Goal: Task Accomplishment & Management: Use online tool/utility

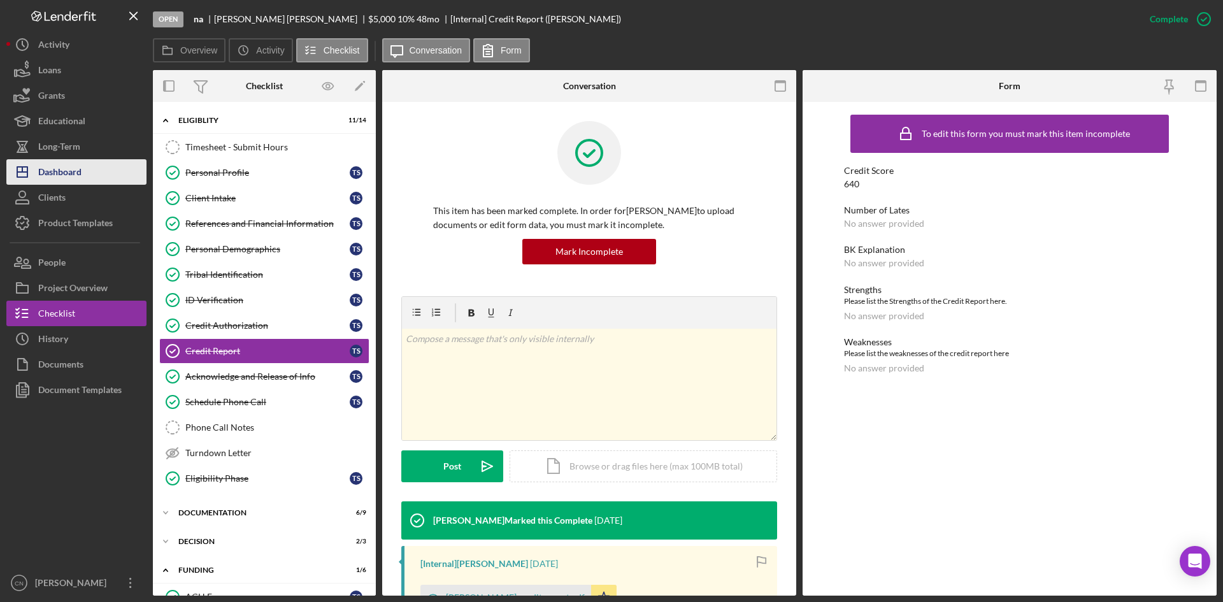
click at [47, 183] on div "Dashboard" at bounding box center [59, 173] width 43 height 29
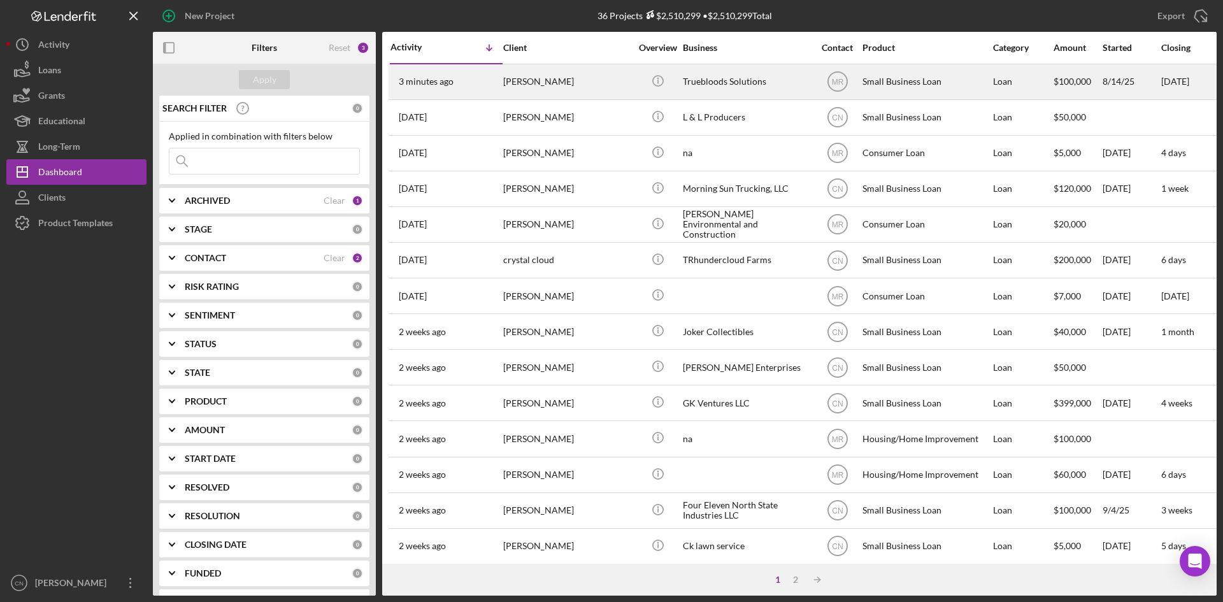
click at [540, 78] on div "[PERSON_NAME]" at bounding box center [566, 82] width 127 height 34
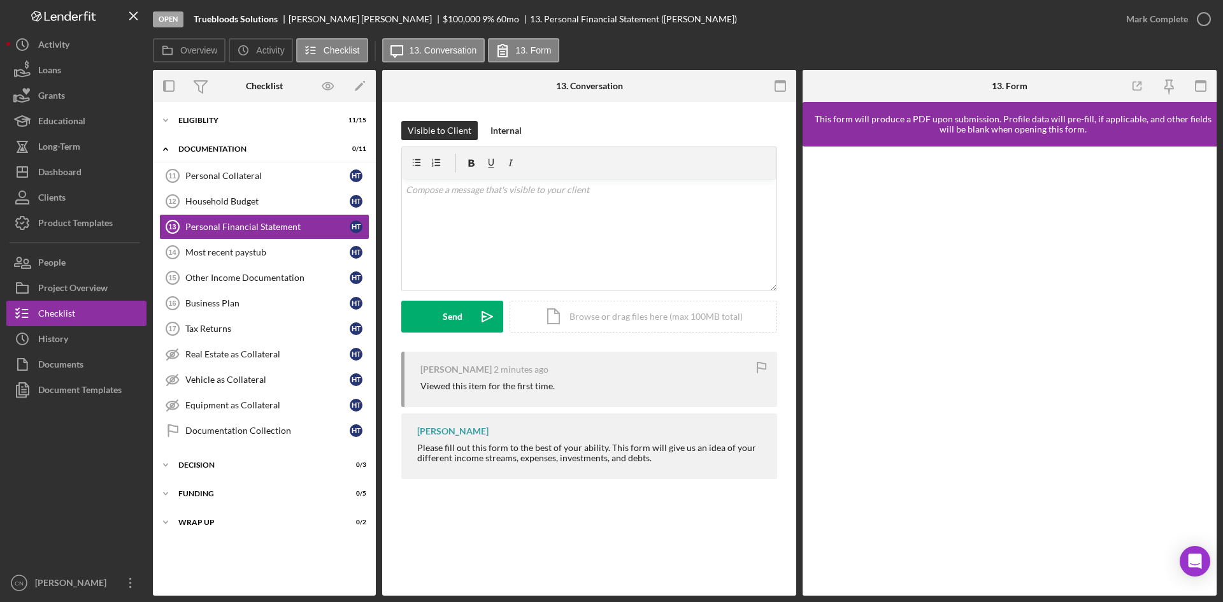
drag, startPoint x: 206, startPoint y: 116, endPoint x: 210, endPoint y: 106, distance: 10.9
click at [209, 108] on div "Icon/Expander Eligiblity 11 / 15" at bounding box center [264, 120] width 223 height 25
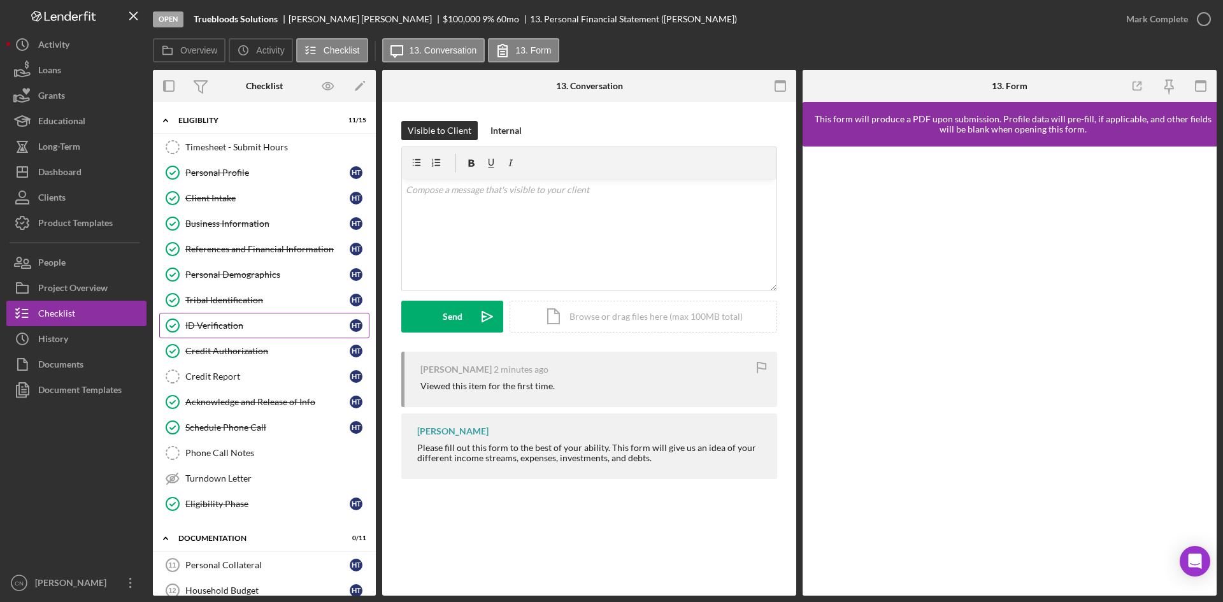
click at [212, 319] on link "ID Verification ID Verification H T" at bounding box center [264, 325] width 210 height 25
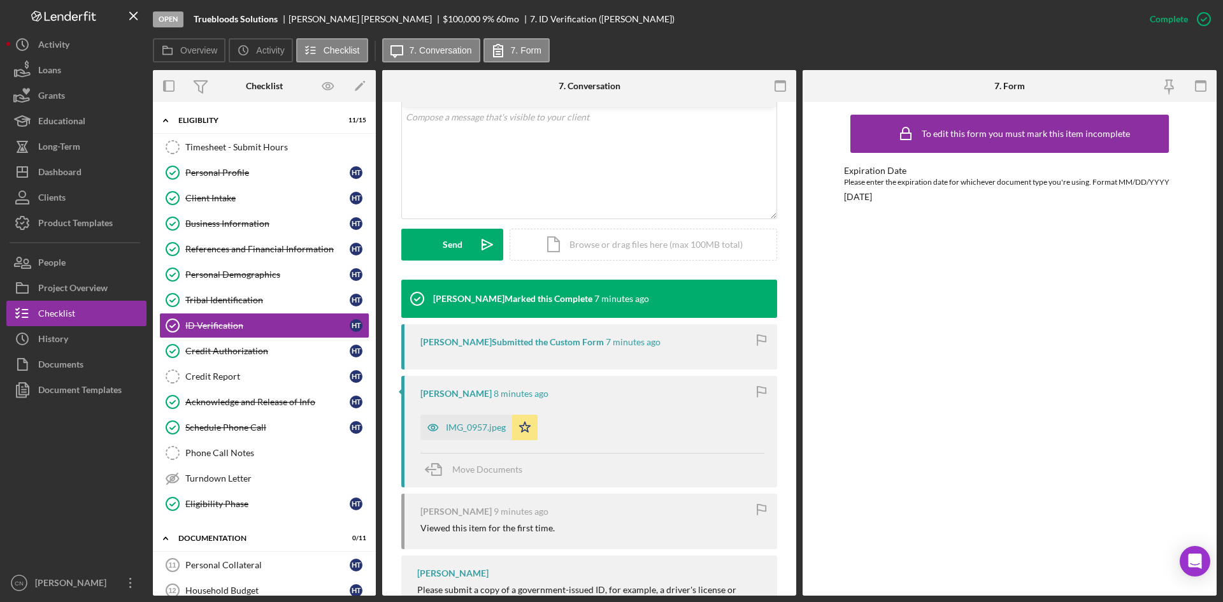
scroll to position [255, 0]
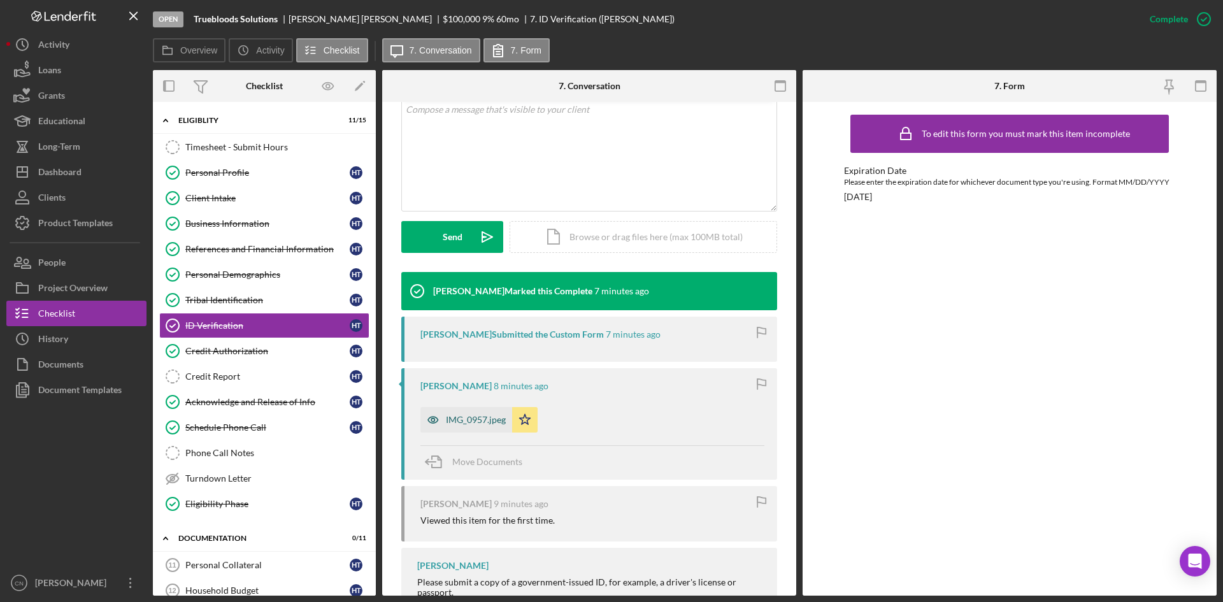
click at [480, 417] on div "IMG_0957.jpeg" at bounding box center [476, 420] width 60 height 10
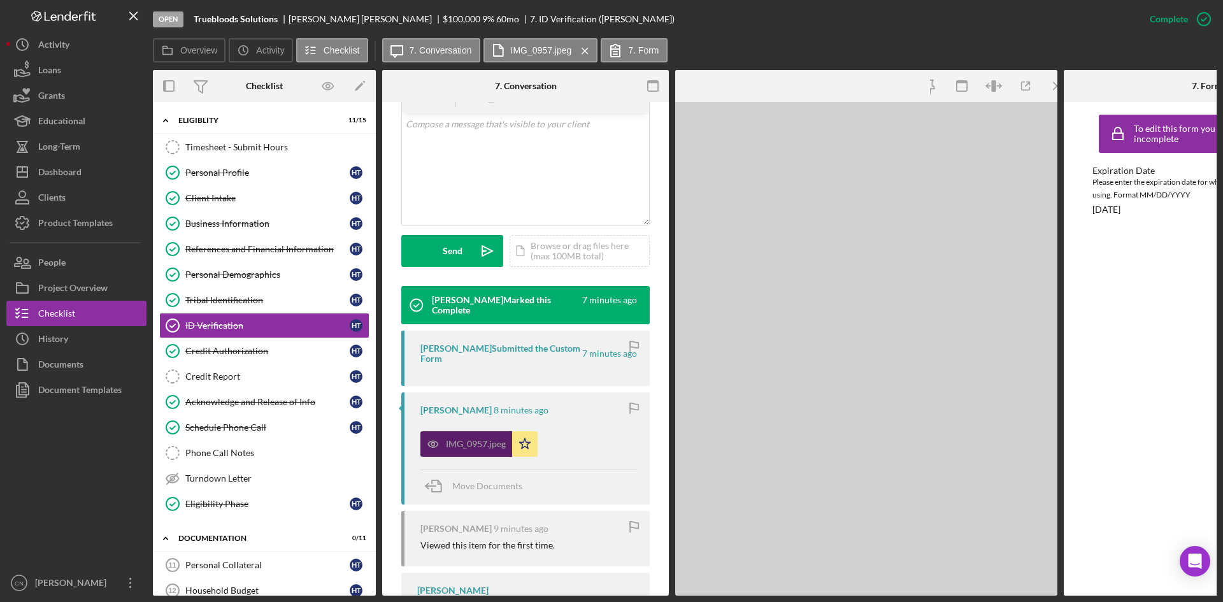
scroll to position [269, 0]
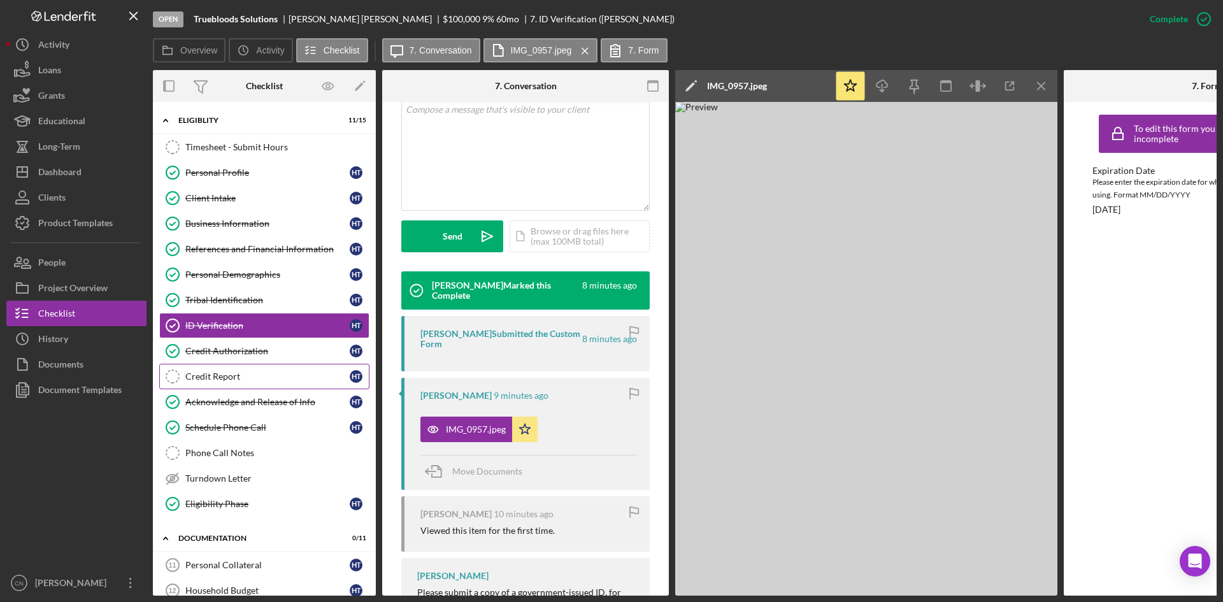
click at [233, 374] on div "Credit Report" at bounding box center [267, 376] width 164 height 10
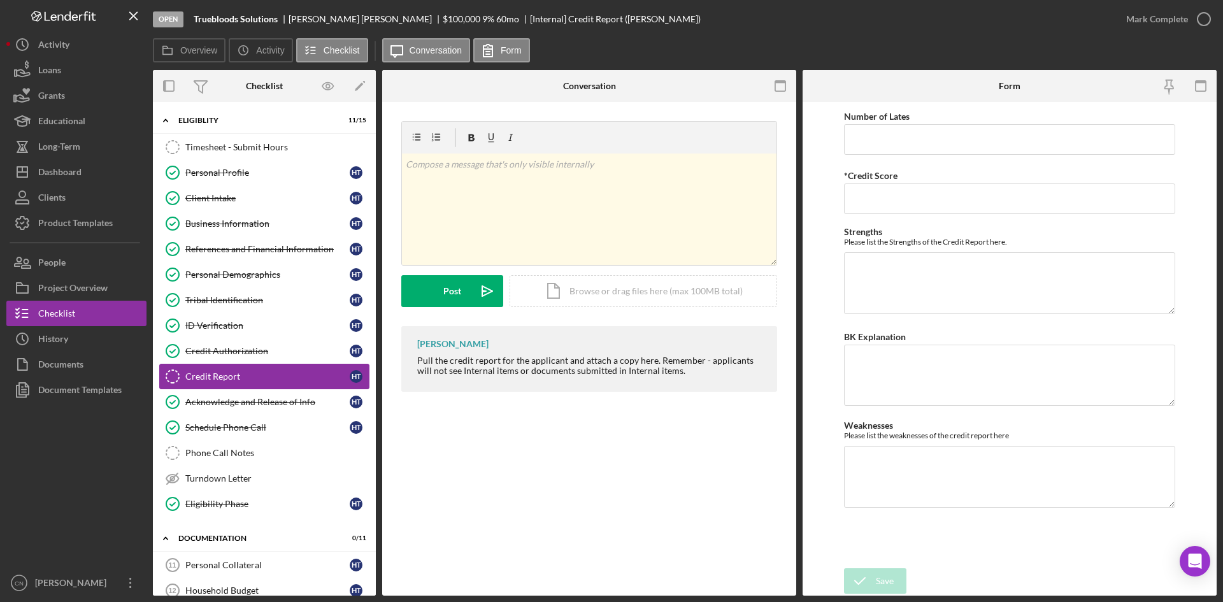
click at [211, 374] on div "Credit Report" at bounding box center [267, 376] width 164 height 10
click at [899, 196] on input "*Credit Score" at bounding box center [1009, 198] width 331 height 31
type input "523"
drag, startPoint x: 885, startPoint y: 584, endPoint x: 885, endPoint y: 545, distance: 38.9
click at [885, 558] on form "Number of Lates *Credit Score 523 Strengths Please list the Strengths of the Cr…" at bounding box center [1009, 349] width 414 height 494
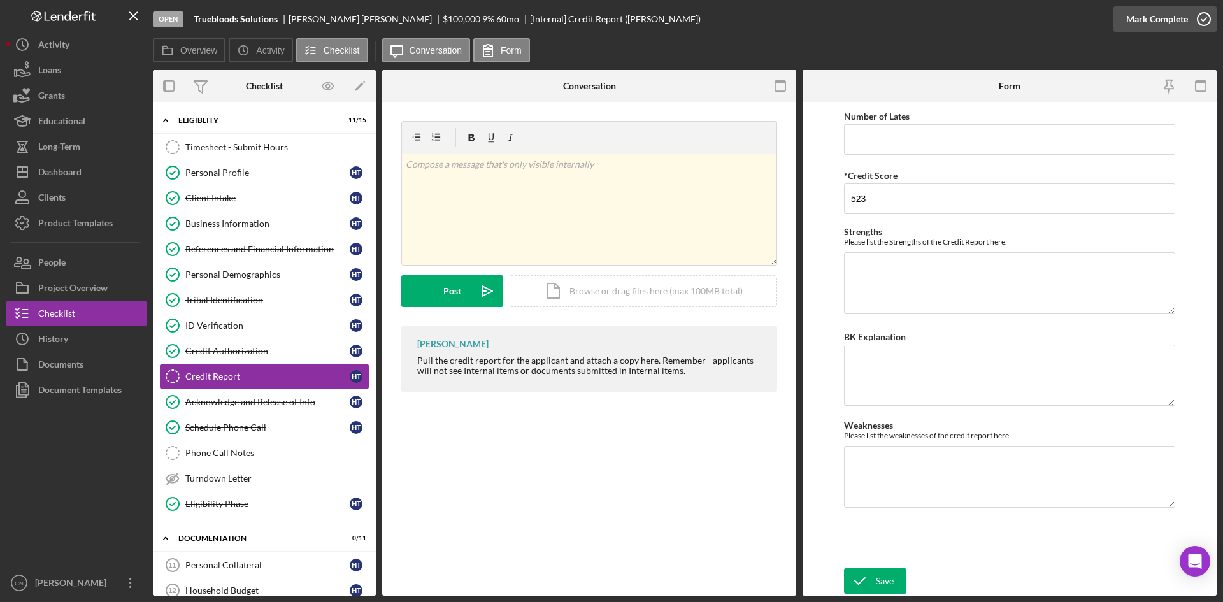
click at [1202, 23] on icon "button" at bounding box center [1204, 19] width 32 height 32
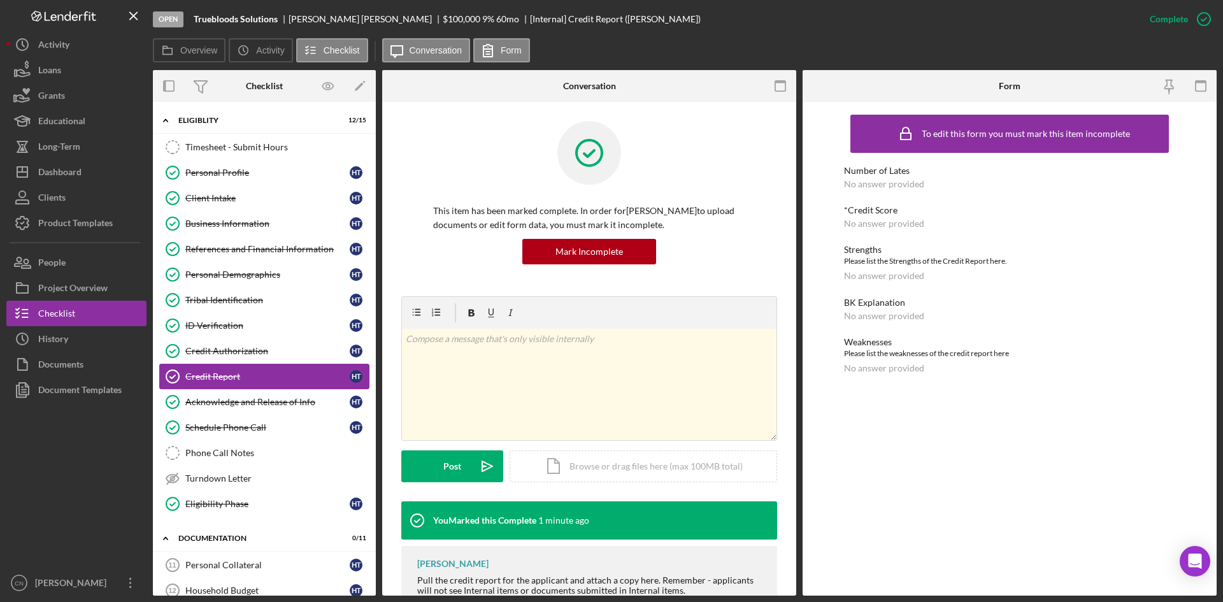
click at [236, 375] on div "Credit Report" at bounding box center [267, 376] width 164 height 10
click at [1206, 19] on icon "button" at bounding box center [1204, 19] width 32 height 32
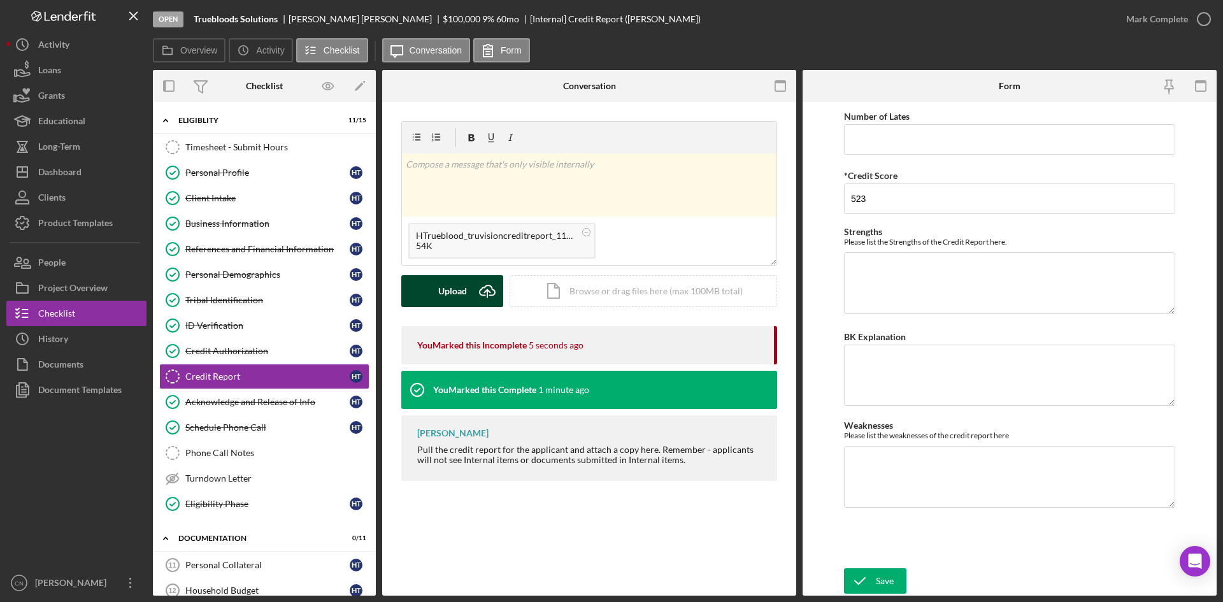
click at [463, 297] on div "Upload" at bounding box center [452, 291] width 29 height 32
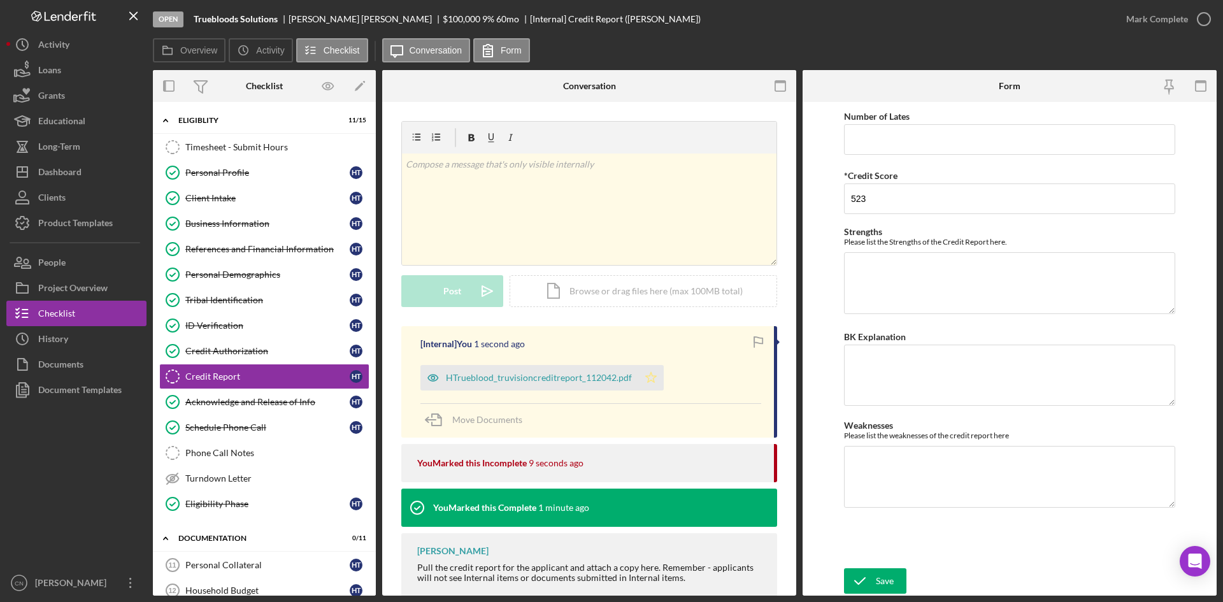
click at [646, 379] on icon "Icon/Star" at bounding box center [650, 377] width 25 height 25
click at [872, 580] on icon "submit" at bounding box center [860, 581] width 32 height 32
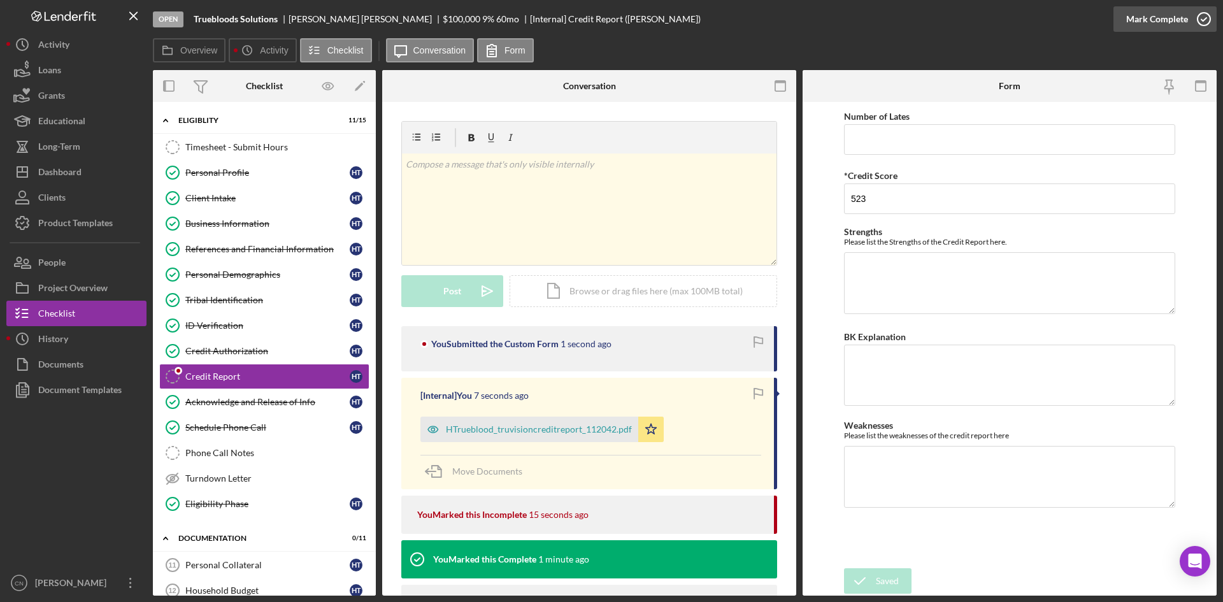
click at [1205, 24] on icon "button" at bounding box center [1204, 19] width 32 height 32
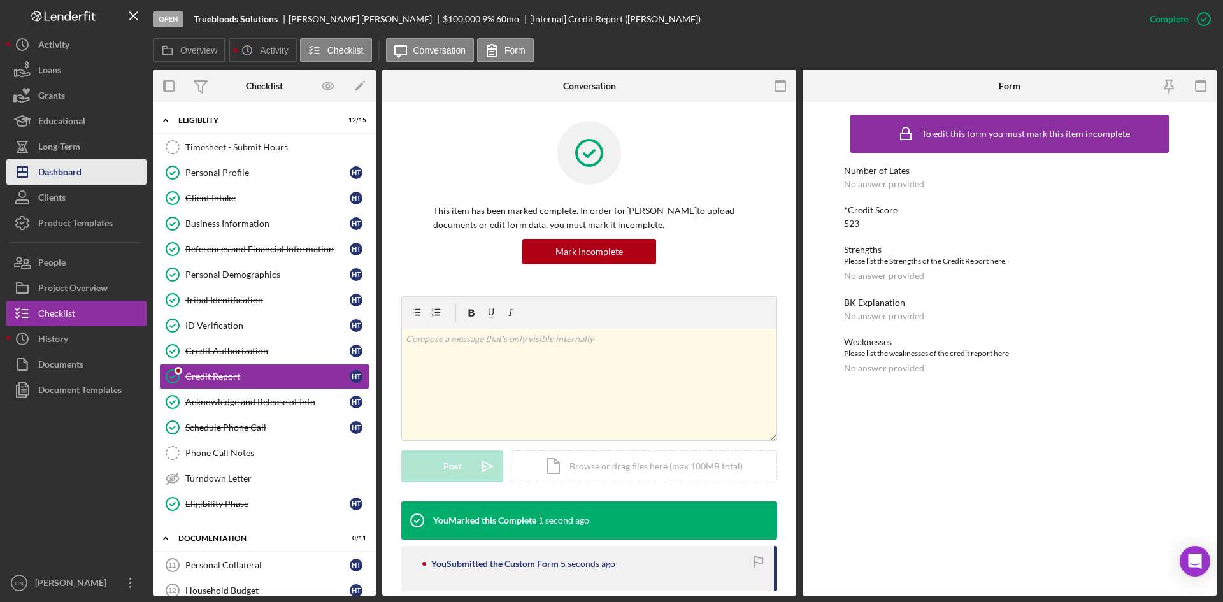
click at [57, 178] on div "Dashboard" at bounding box center [59, 173] width 43 height 29
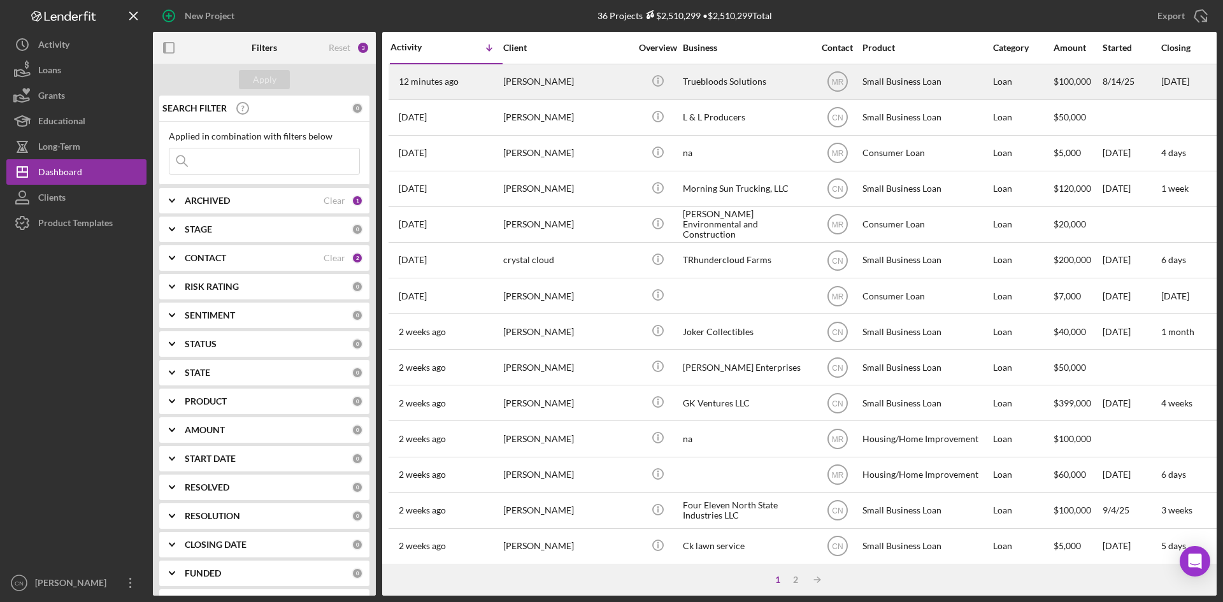
click at [520, 76] on div "[PERSON_NAME]" at bounding box center [566, 82] width 127 height 34
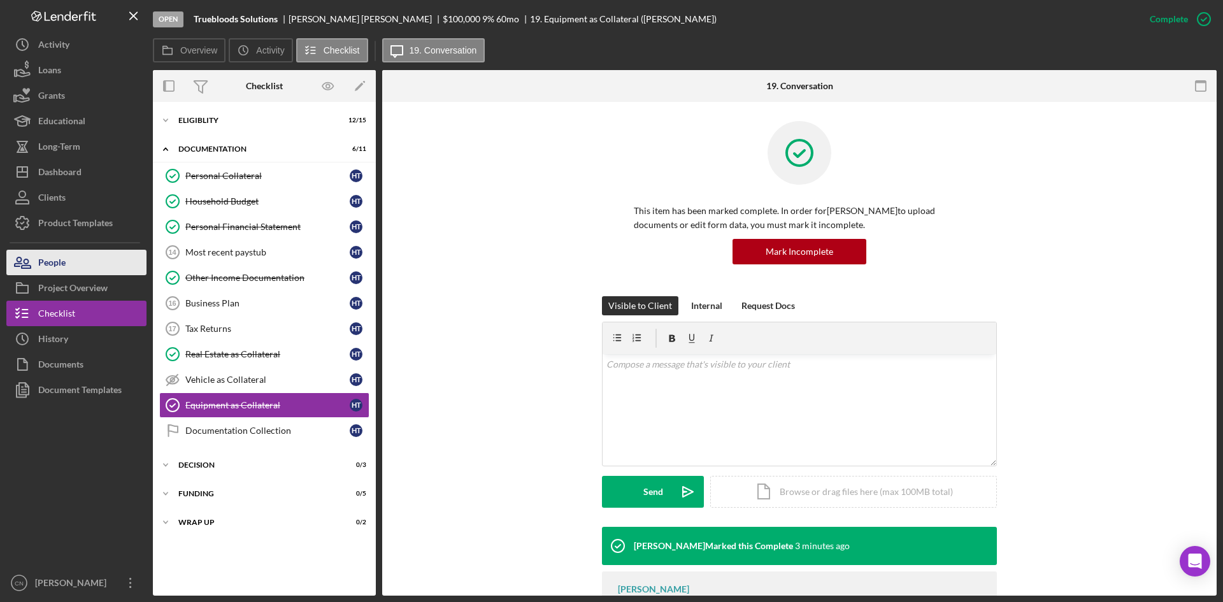
click at [65, 258] on div "People" at bounding box center [51, 264] width 27 height 29
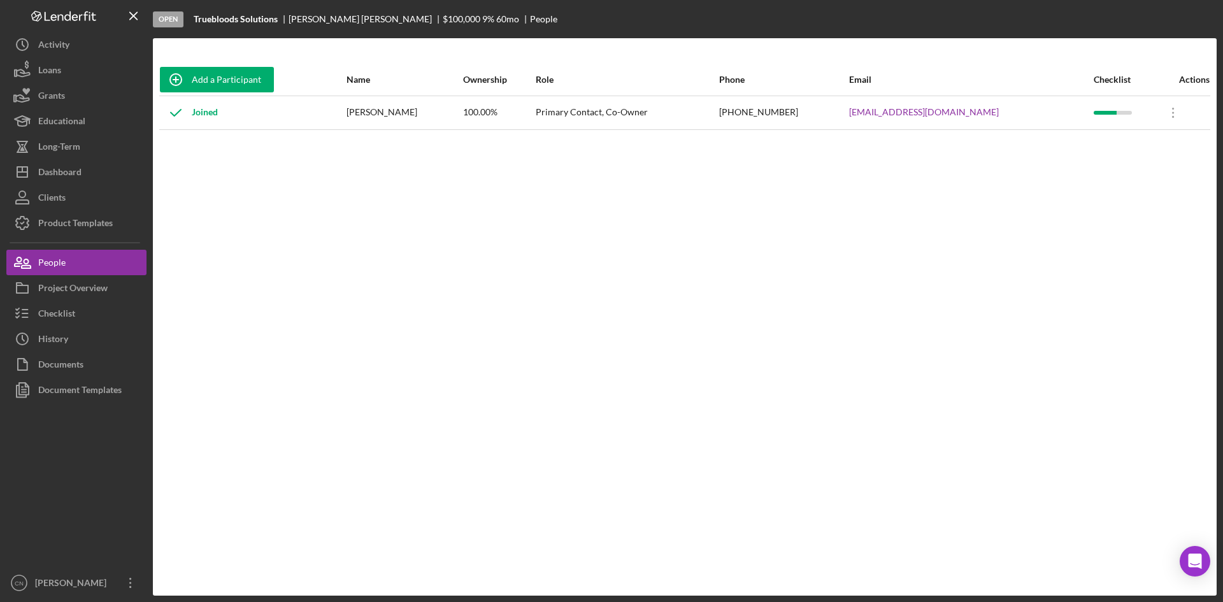
click at [419, 417] on div "Add a Participant Name Ownership Role Phone Email Checklist Actions Joined Hale…" at bounding box center [685, 317] width 1064 height 506
